Goal: Task Accomplishment & Management: Manage account settings

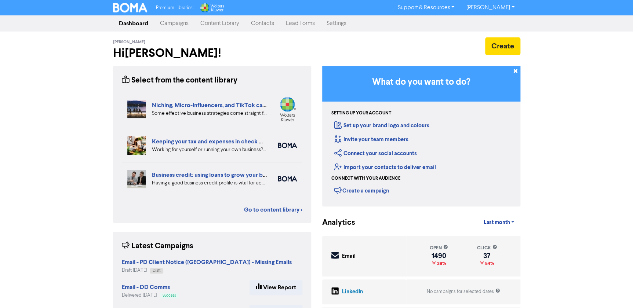
click at [175, 22] on link "Campaigns" at bounding box center [174, 23] width 40 height 15
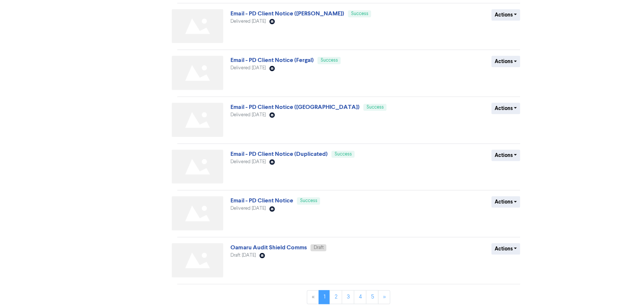
scroll to position [240, 0]
click at [337, 294] on link "2" at bounding box center [336, 296] width 12 height 14
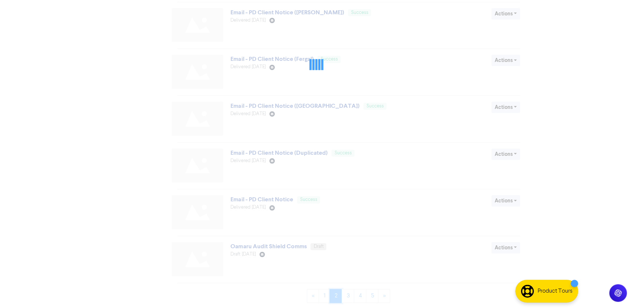
scroll to position [0, 0]
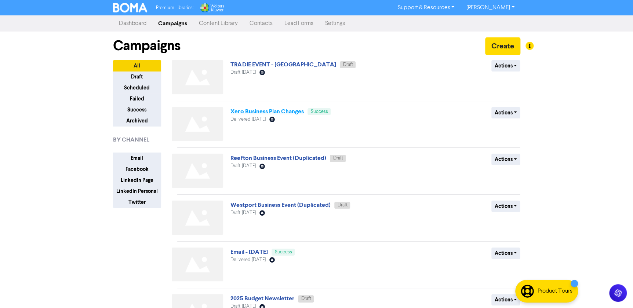
click at [275, 108] on link "Xero Business Plan Changes" at bounding box center [267, 111] width 73 height 7
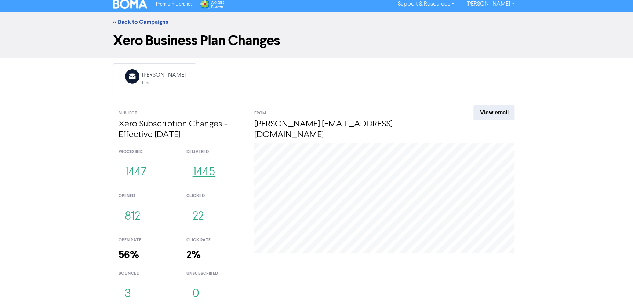
scroll to position [4, 0]
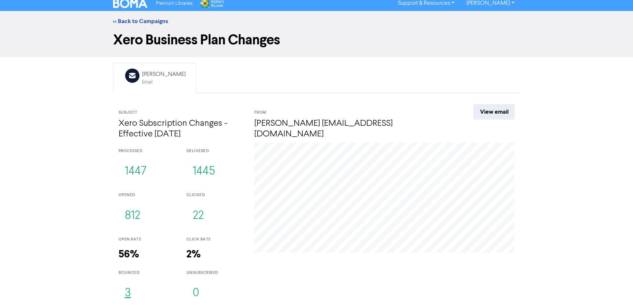
click at [129, 296] on button "3" at bounding box center [128, 294] width 19 height 24
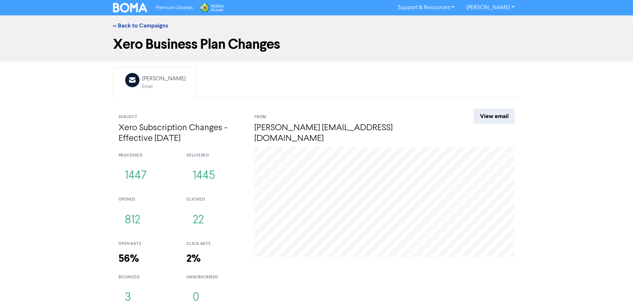
drag, startPoint x: 125, startPoint y: 127, endPoint x: 233, endPoint y: 145, distance: 109.5
click at [233, 145] on div "Subject Xero Subscription Changes - Effective [DATE]" at bounding box center [181, 128] width 136 height 38
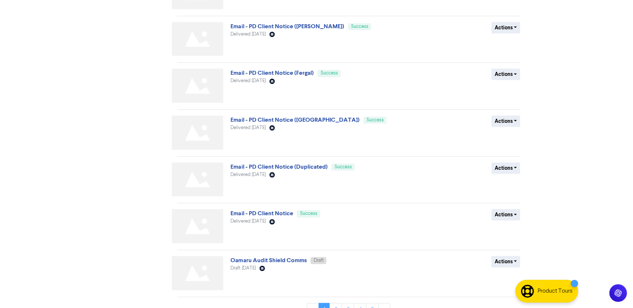
scroll to position [240, 0]
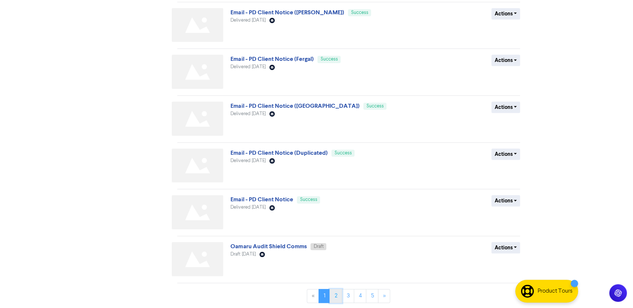
click at [339, 294] on link "2" at bounding box center [336, 296] width 12 height 14
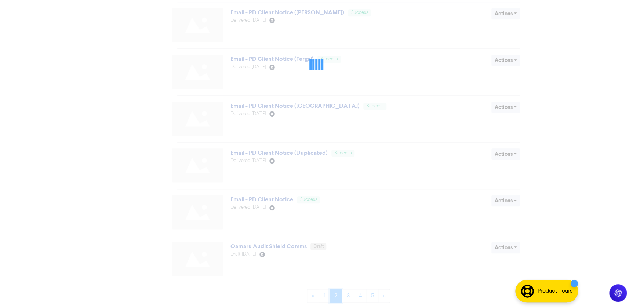
scroll to position [0, 0]
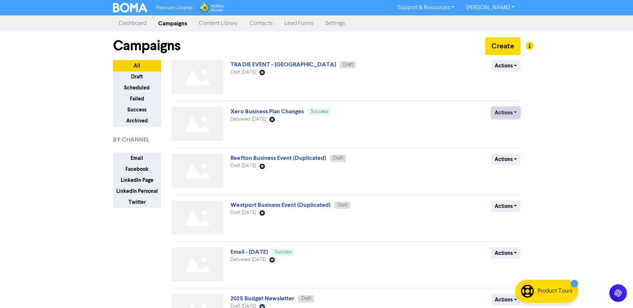
click at [507, 117] on button "Actions" at bounding box center [506, 112] width 29 height 11
click at [519, 128] on button "Duplicate" at bounding box center [521, 129] width 58 height 12
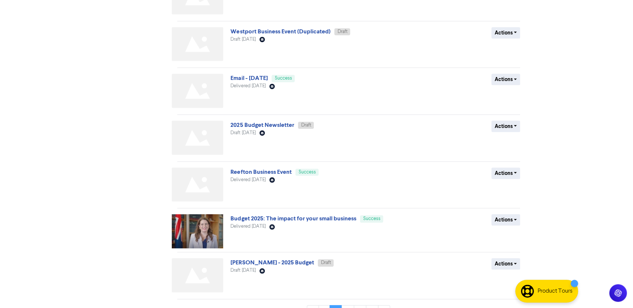
scroll to position [237, 0]
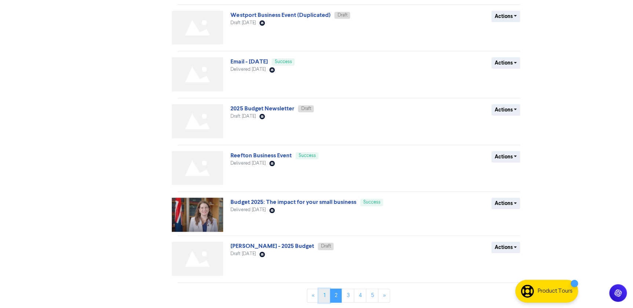
click at [326, 296] on link "1" at bounding box center [324, 296] width 11 height 14
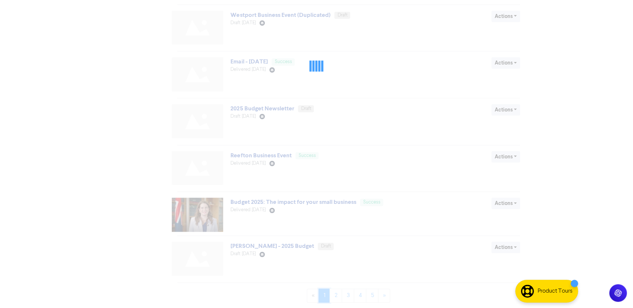
scroll to position [0, 0]
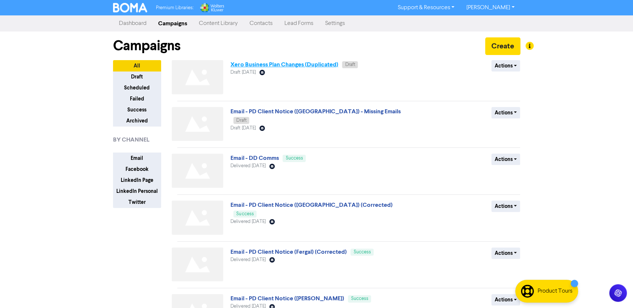
click at [321, 64] on link "Xero Business Plan Changes (Duplicated)" at bounding box center [285, 64] width 108 height 7
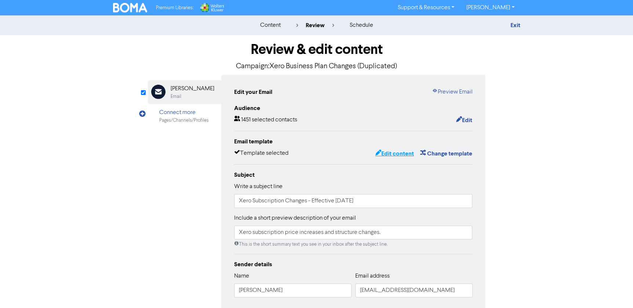
click at [398, 155] on button "Edit content" at bounding box center [394, 154] width 39 height 10
click at [389, 202] on input "Xero Subscription Changes - Effective [DATE]" at bounding box center [353, 201] width 239 height 14
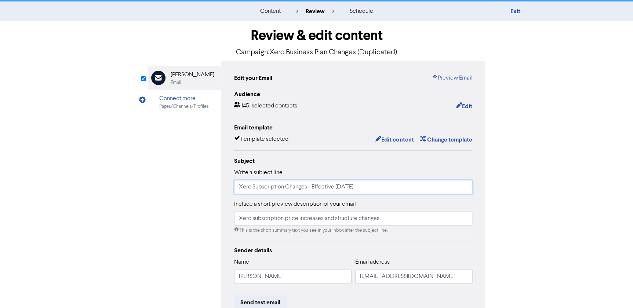
scroll to position [11, 0]
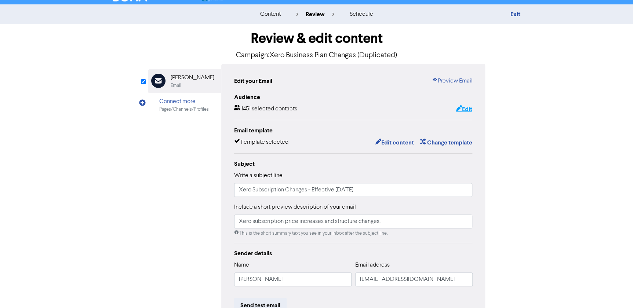
click at [465, 105] on button "Edit" at bounding box center [464, 110] width 17 height 10
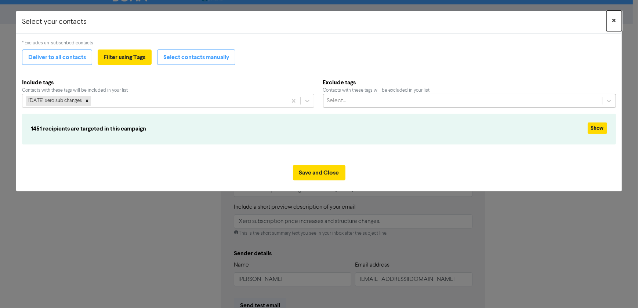
drag, startPoint x: 615, startPoint y: 19, endPoint x: 501, endPoint y: 93, distance: 136.5
click at [615, 19] on span "×" at bounding box center [615, 20] width 4 height 11
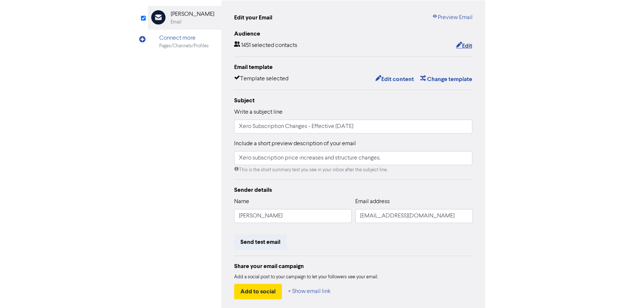
scroll to position [111, 0]
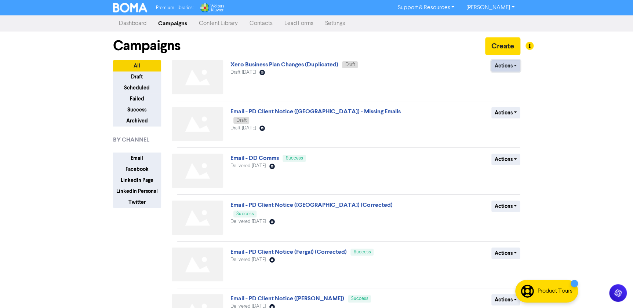
click at [509, 66] on button "Actions" at bounding box center [506, 65] width 29 height 11
click at [509, 104] on button "Rename" at bounding box center [521, 105] width 58 height 12
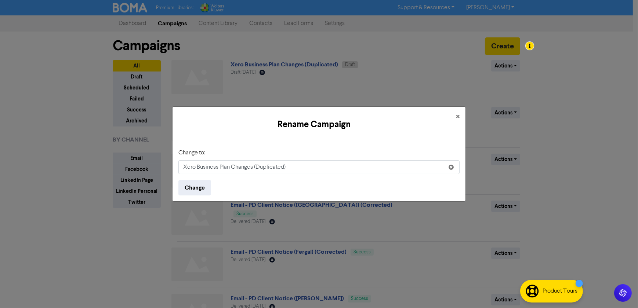
drag, startPoint x: 288, startPoint y: 171, endPoint x: 252, endPoint y: 168, distance: 35.8
click at [252, 168] on input "Xero Business Plan Changes (Duplicated)" at bounding box center [318, 167] width 281 height 14
click at [254, 167] on input "Xero Business Plan Changes STAFF)" at bounding box center [318, 167] width 281 height 14
type input "Xero Business Plan Changes (STAFF)"
click at [203, 187] on button "Change" at bounding box center [194, 187] width 33 height 15
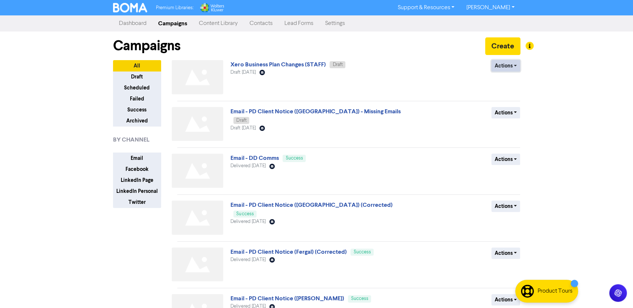
click at [503, 62] on button "Actions" at bounding box center [506, 65] width 29 height 11
click at [278, 61] on link "Xero Business Plan Changes (STAFF)" at bounding box center [278, 64] width 95 height 7
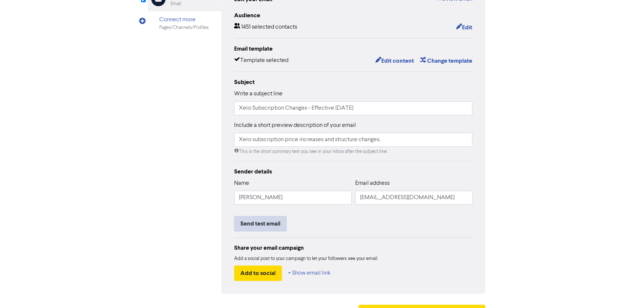
scroll to position [111, 0]
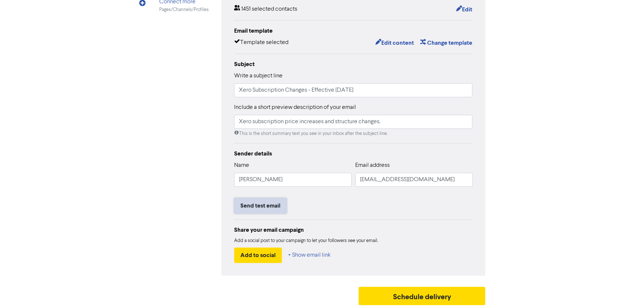
click at [259, 199] on button "Send test email" at bounding box center [260, 205] width 53 height 15
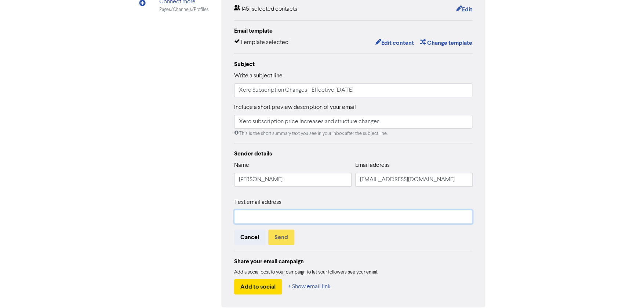
click at [317, 221] on input "text" at bounding box center [353, 217] width 239 height 14
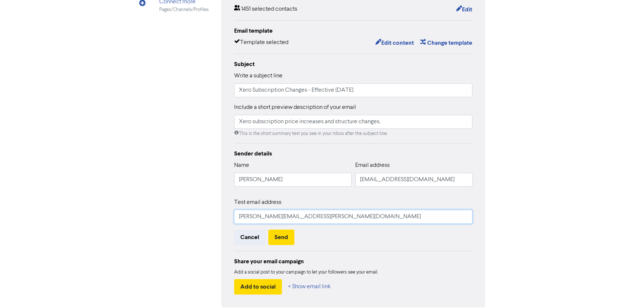
type input "[PERSON_NAME][EMAIL_ADDRESS][PERSON_NAME][DOMAIN_NAME]"
click at [288, 245] on div "Sender details Name [PERSON_NAME] Email address [EMAIL_ADDRESS][DOMAIN_NAME] Te…" at bounding box center [353, 221] width 239 height 145
click at [285, 239] on button "Send" at bounding box center [281, 237] width 26 height 15
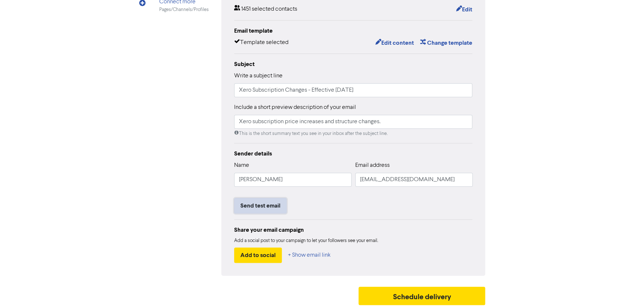
click at [256, 208] on button "Send test email" at bounding box center [260, 205] width 53 height 15
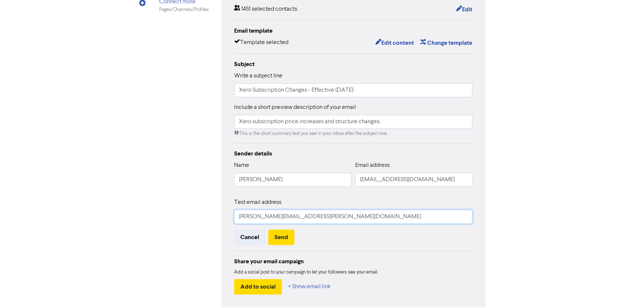
click at [321, 217] on input "[PERSON_NAME][EMAIL_ADDRESS][PERSON_NAME][DOMAIN_NAME]" at bounding box center [353, 217] width 239 height 14
type input "[PERSON_NAME][EMAIL_ADDRESS][PERSON_NAME][DOMAIN_NAME]"
click at [285, 239] on button "Send" at bounding box center [281, 237] width 26 height 15
